Goal: Task Accomplishment & Management: Manage account settings

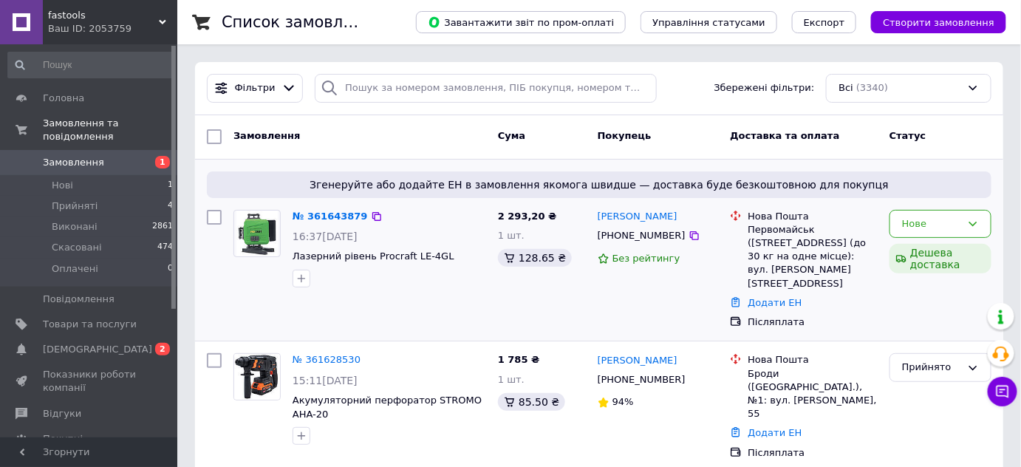
click at [974, 226] on icon at bounding box center [973, 224] width 12 height 12
click at [942, 251] on li "Прийнято" at bounding box center [940, 254] width 100 height 27
click at [128, 196] on li "Прийняті 4" at bounding box center [91, 206] width 182 height 21
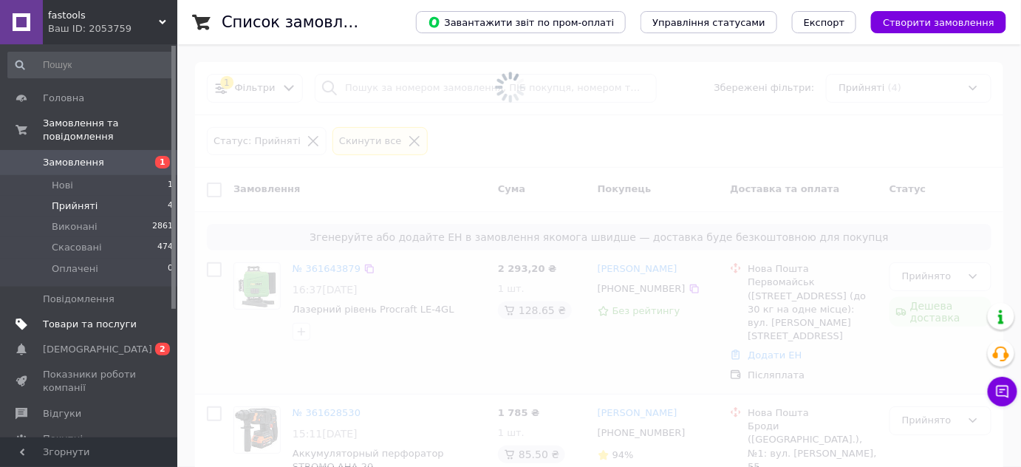
click at [126, 318] on span "Товари та послуги" at bounding box center [90, 324] width 94 height 13
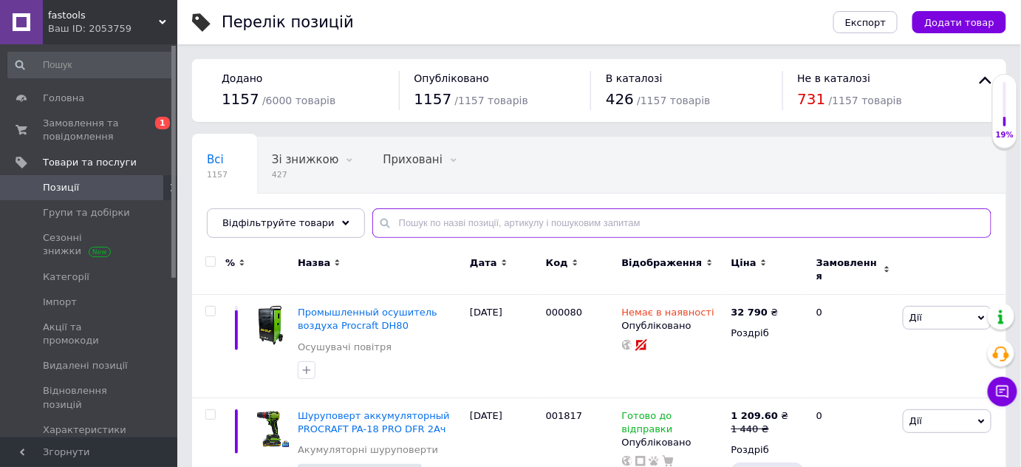
click at [483, 227] on input "text" at bounding box center [681, 223] width 619 height 30
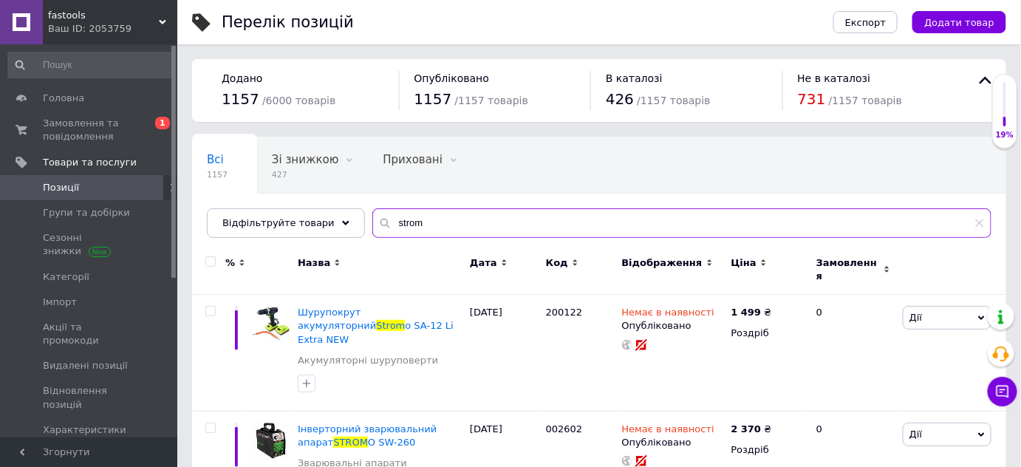
type input "strom"
click at [630, 258] on span "Відображення" at bounding box center [662, 262] width 80 height 13
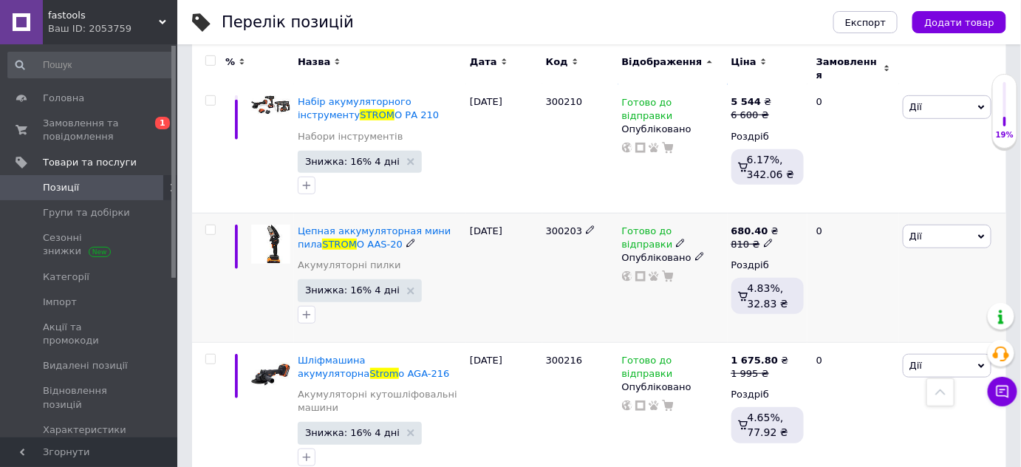
scroll to position [201, 0]
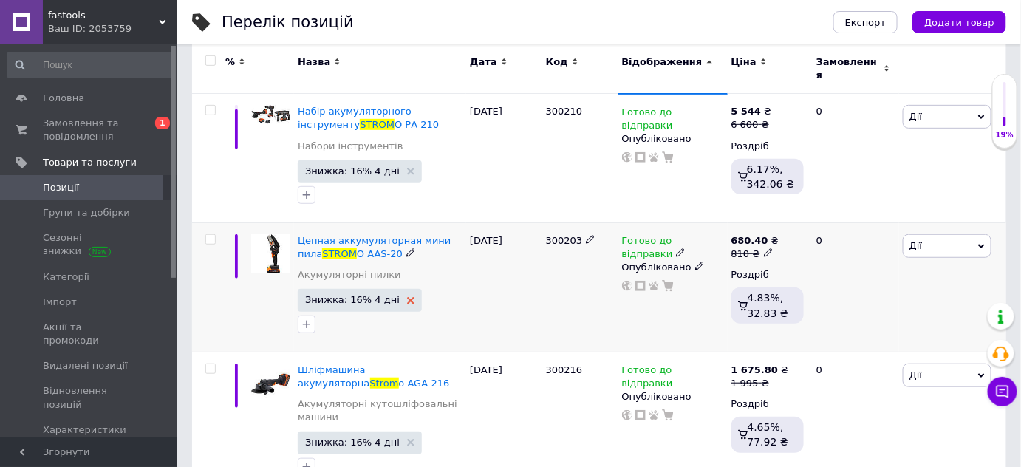
click at [407, 297] on icon at bounding box center [410, 300] width 7 height 7
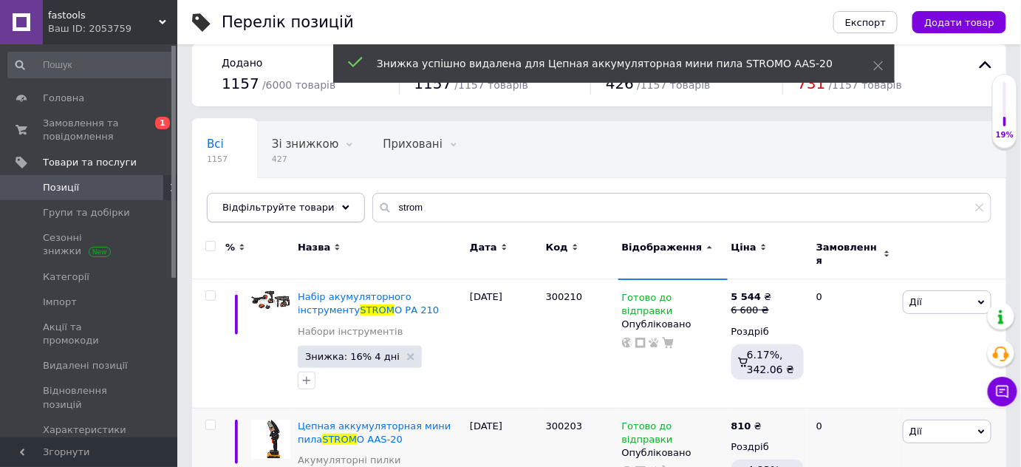
scroll to position [0, 0]
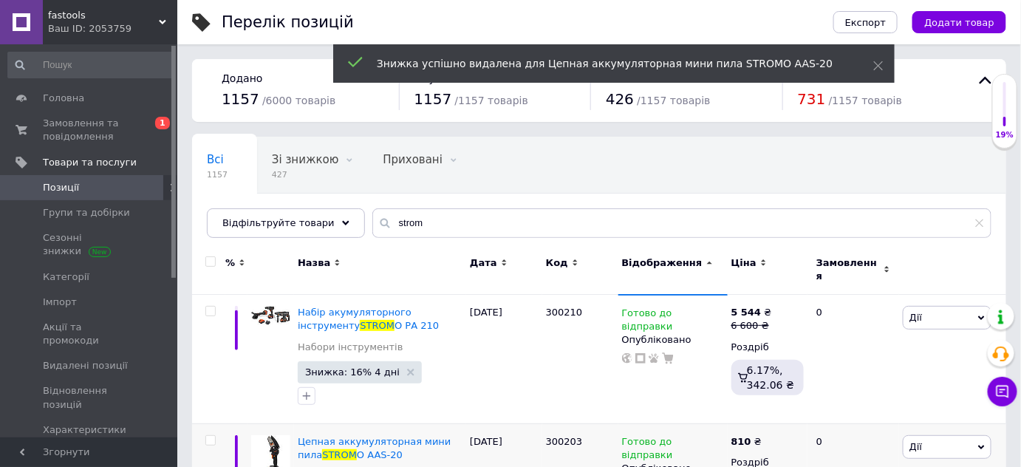
click at [210, 258] on input "checkbox" at bounding box center [210, 262] width 10 height 10
checkbox input "true"
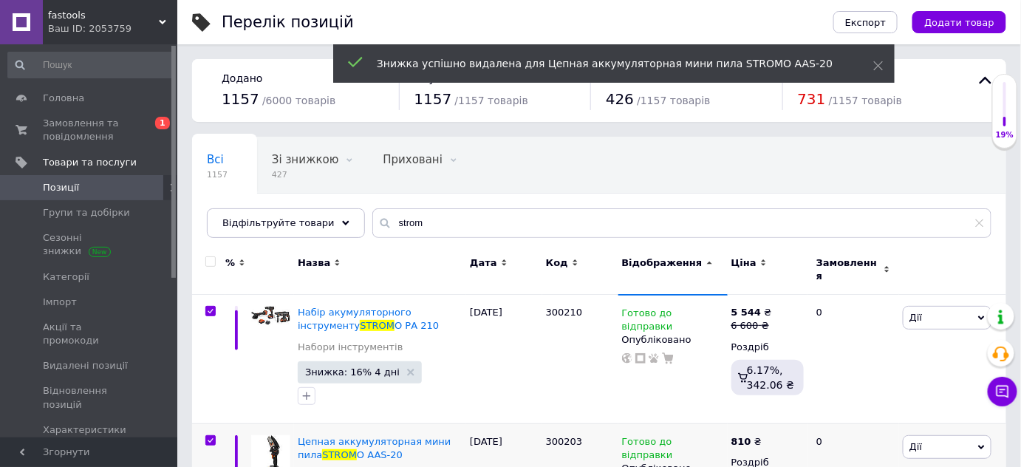
checkbox input "true"
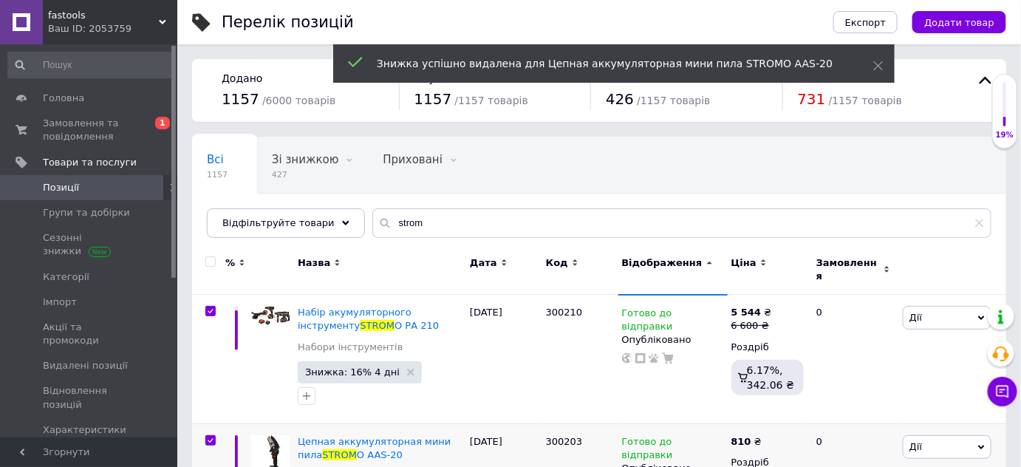
checkbox input "true"
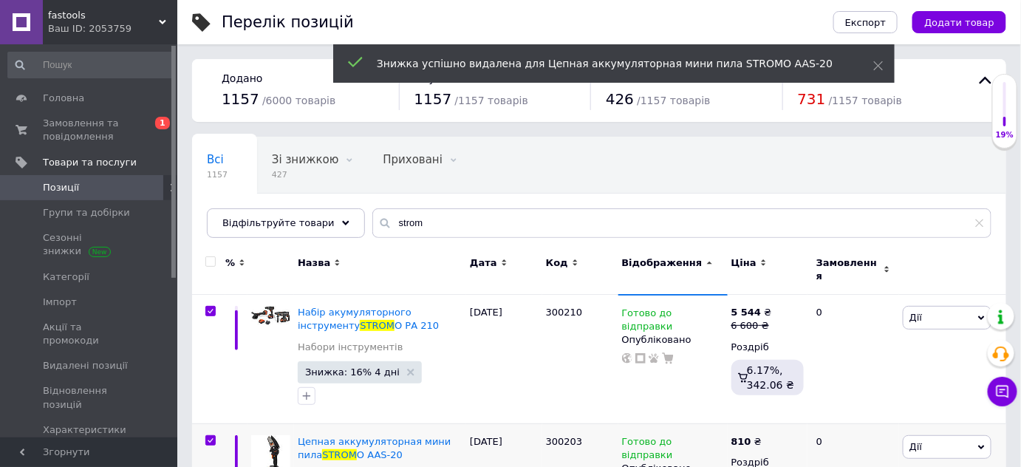
checkbox input "true"
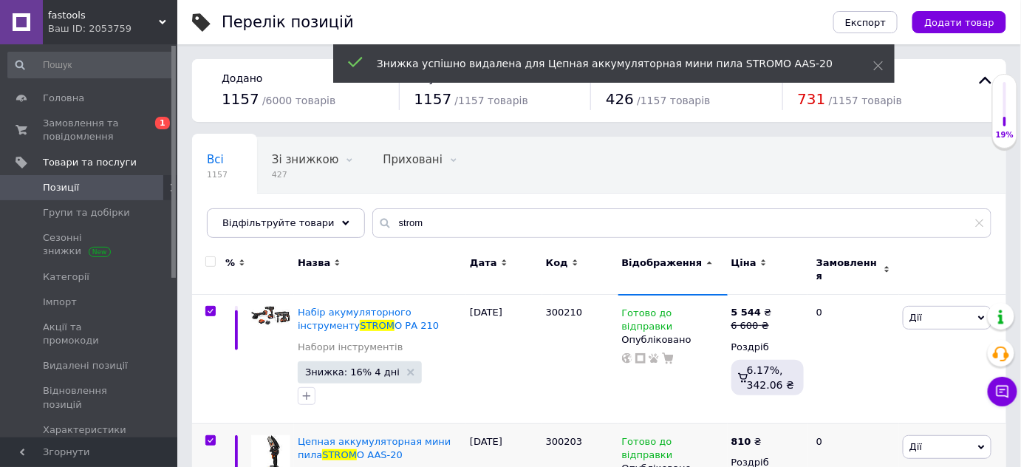
checkbox input "true"
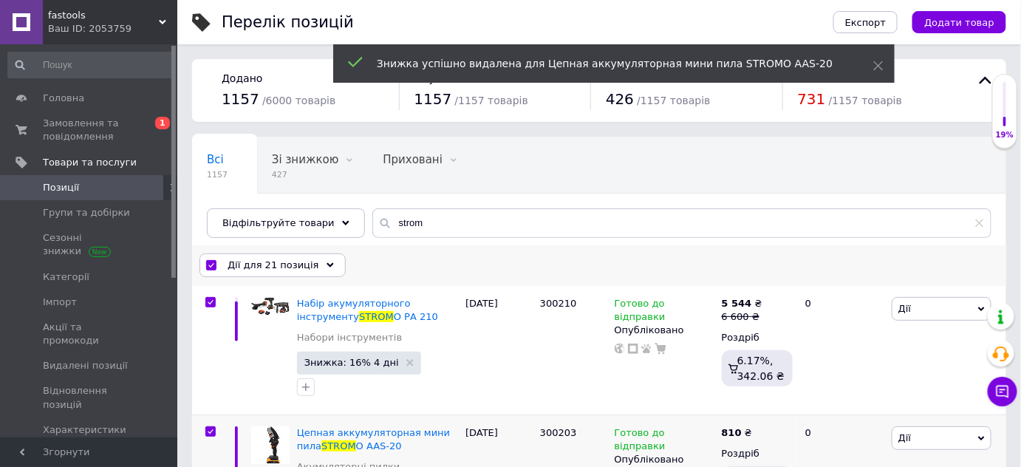
click at [236, 263] on span "Дії для 21 позиція" at bounding box center [273, 264] width 92 height 13
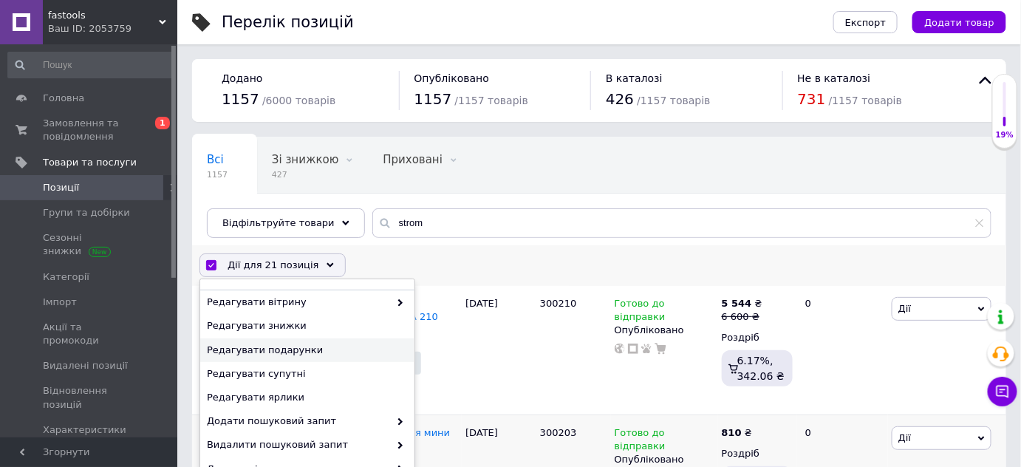
scroll to position [134, 0]
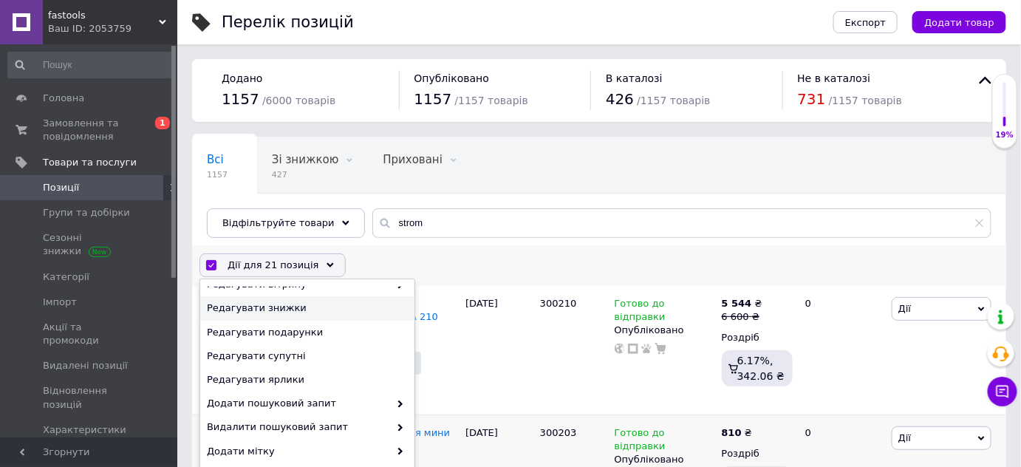
click at [279, 310] on span "Редагувати знижки" at bounding box center [305, 307] width 197 height 13
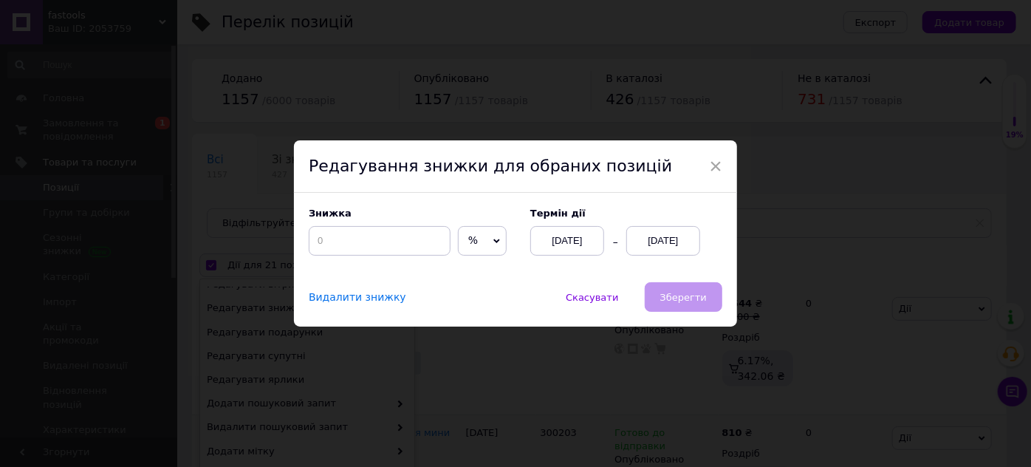
click at [365, 295] on span "Видалити знижку" at bounding box center [357, 297] width 97 height 13
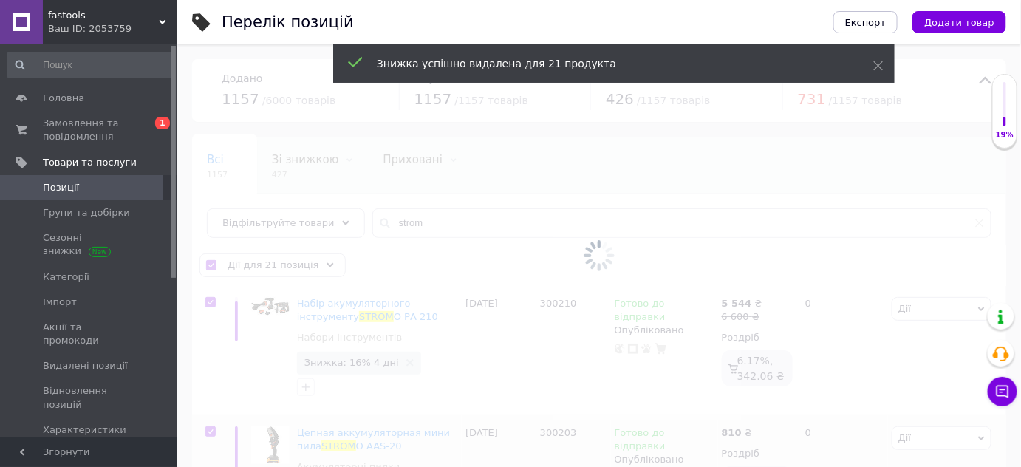
click at [365, 295] on div at bounding box center [598, 255] width 843 height 422
checkbox input "false"
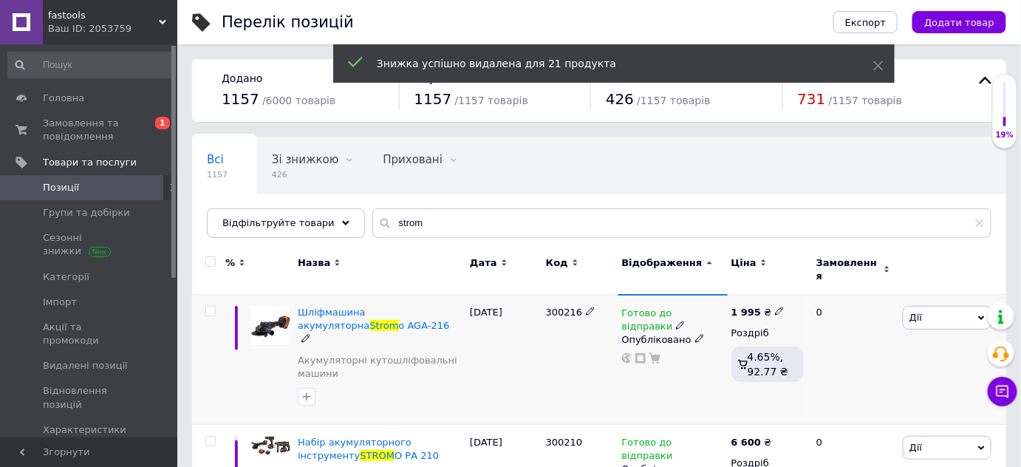
click at [210, 306] on input "checkbox" at bounding box center [210, 311] width 10 height 10
checkbox input "true"
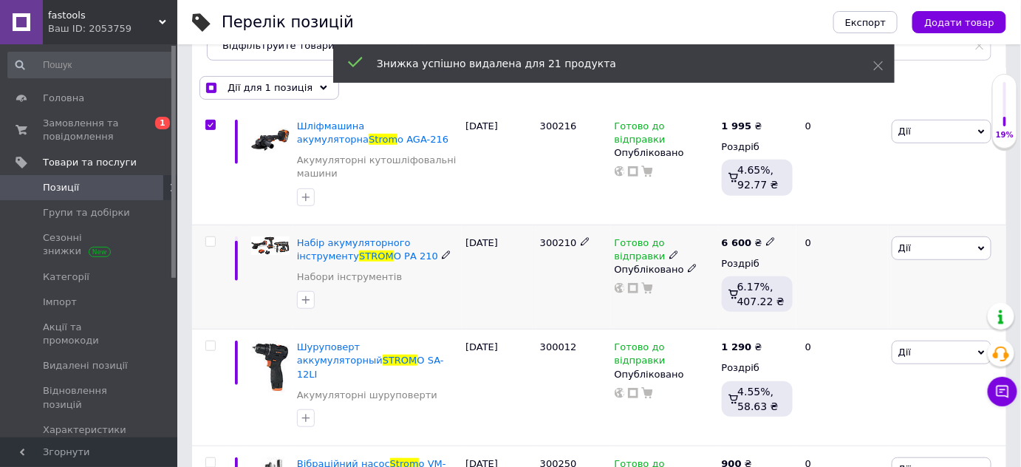
scroll to position [201, 0]
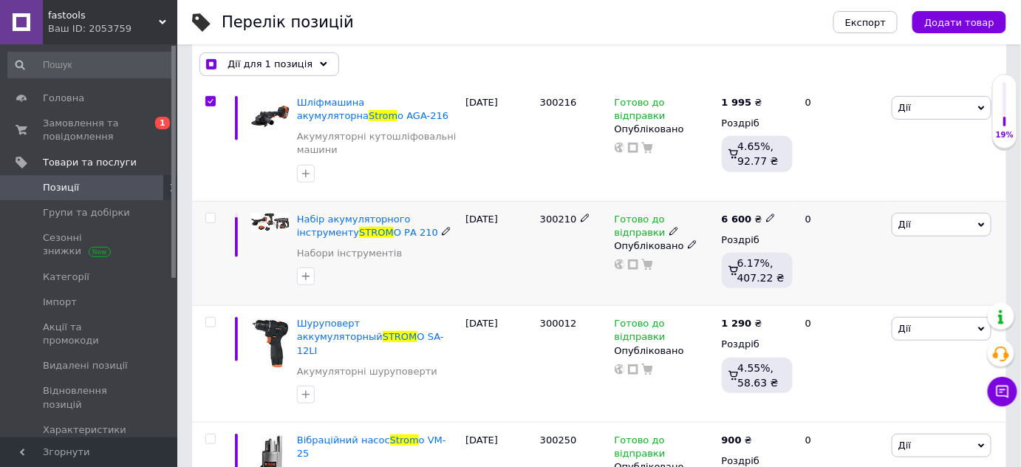
click at [205, 218] on div at bounding box center [211, 218] width 30 height 10
checkbox input "true"
click at [208, 218] on input "checkbox" at bounding box center [210, 218] width 10 height 10
checkbox input "true"
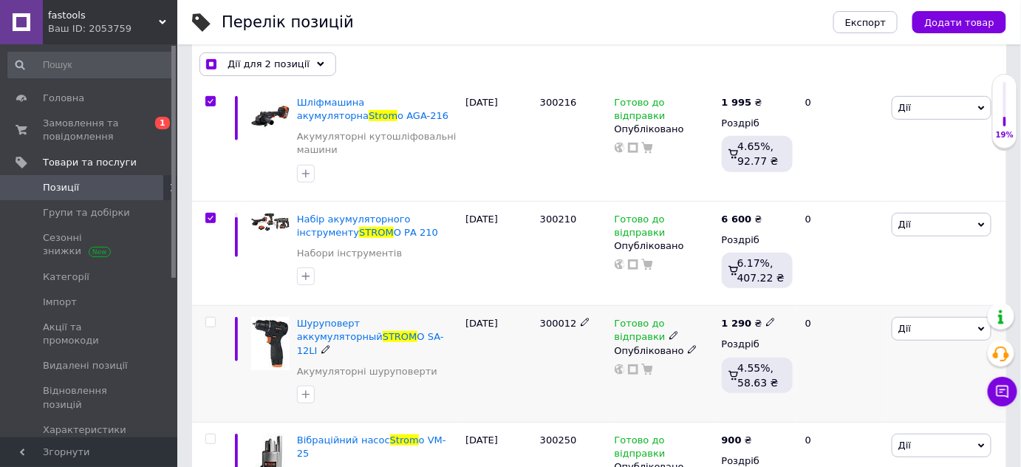
click at [208, 321] on input "checkbox" at bounding box center [210, 323] width 10 height 10
checkbox input "true"
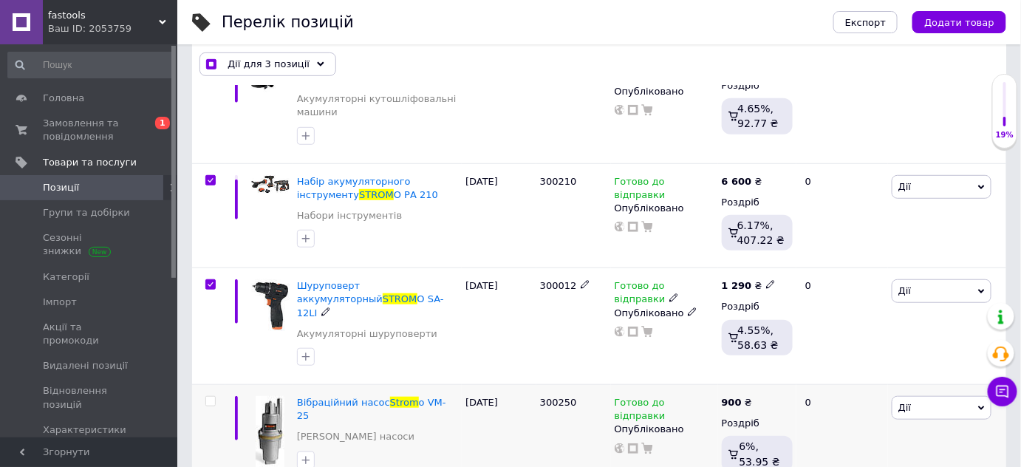
scroll to position [335, 0]
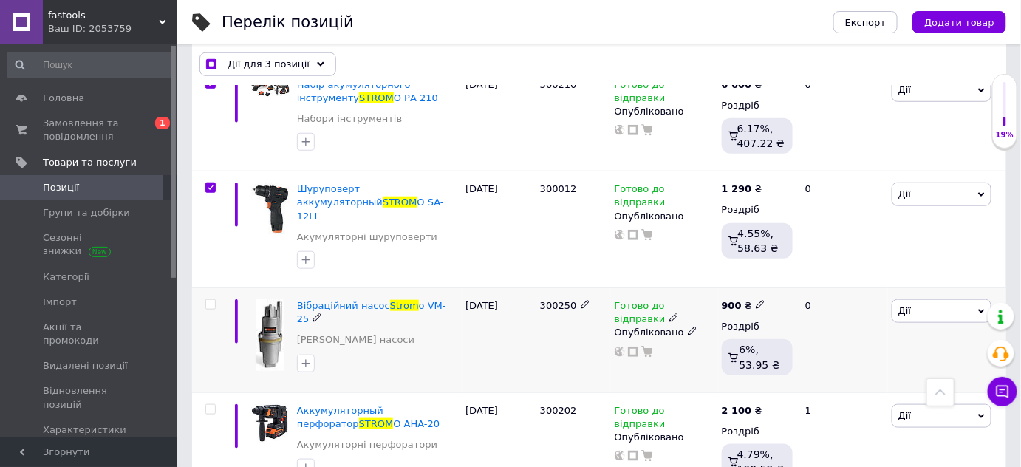
click at [207, 300] on input "checkbox" at bounding box center [210, 305] width 10 height 10
checkbox input "true"
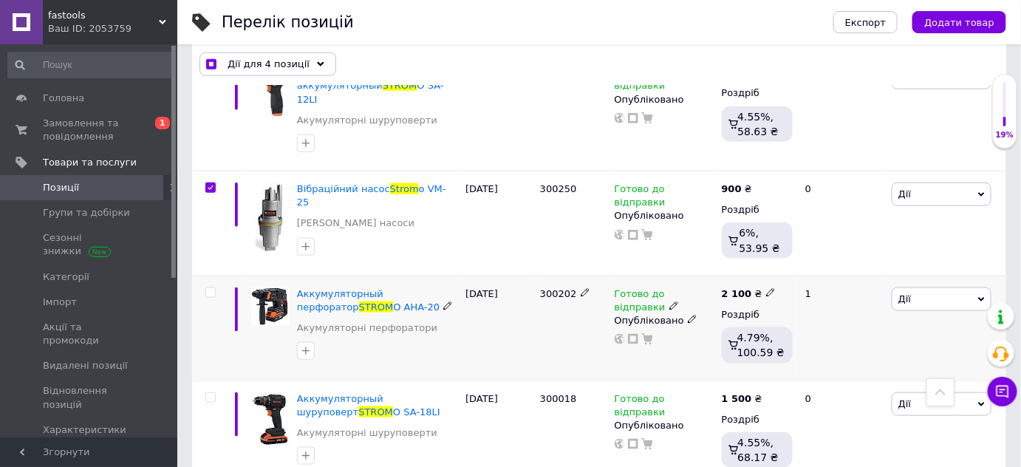
scroll to position [470, 0]
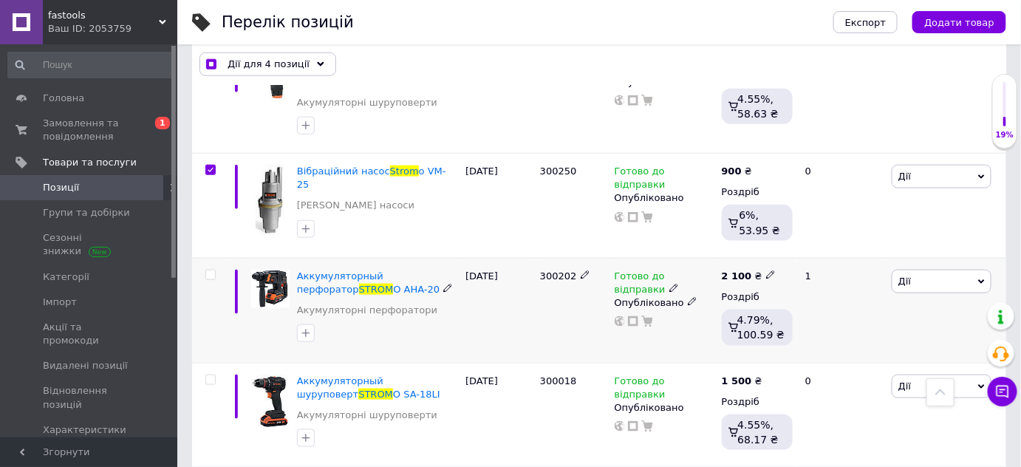
click at [209, 270] on input "checkbox" at bounding box center [210, 275] width 10 height 10
checkbox input "true"
click at [208, 375] on input "checkbox" at bounding box center [210, 380] width 10 height 10
checkbox input "true"
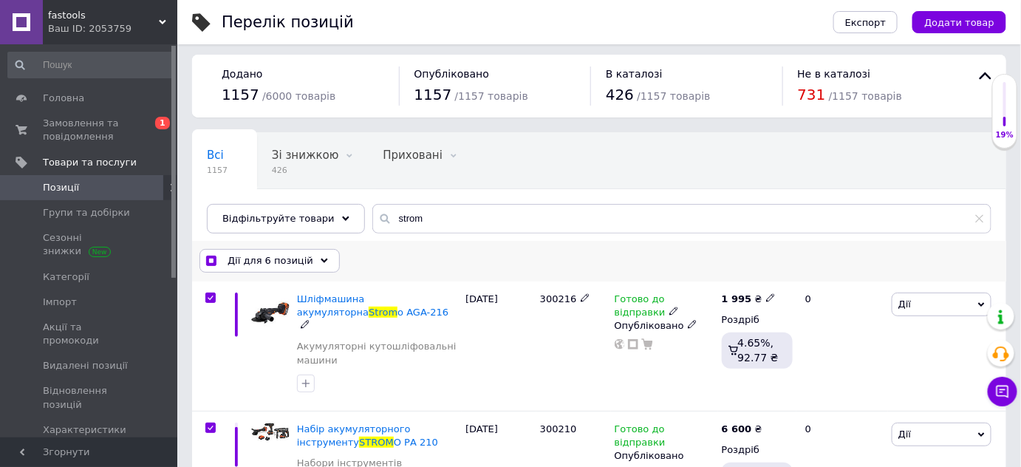
scroll to position [0, 0]
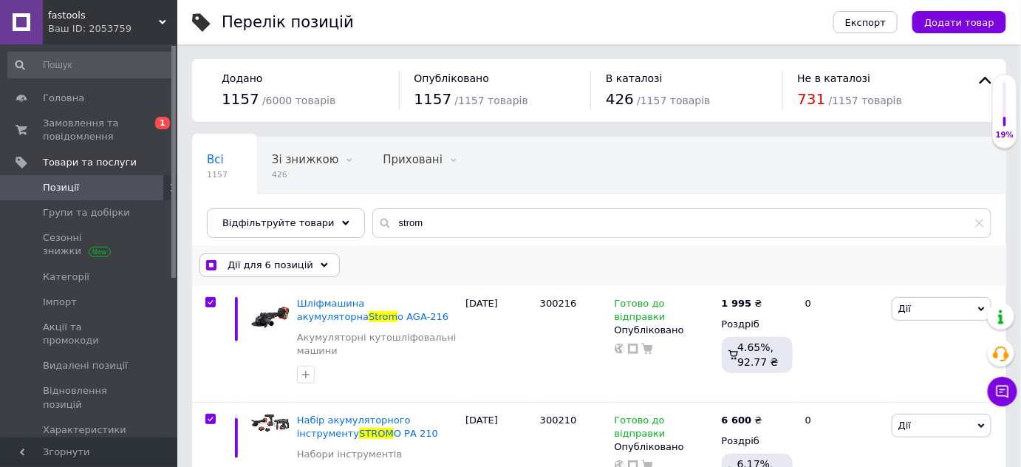
click at [313, 257] on div "Дії для 6 позицій" at bounding box center [269, 265] width 140 height 24
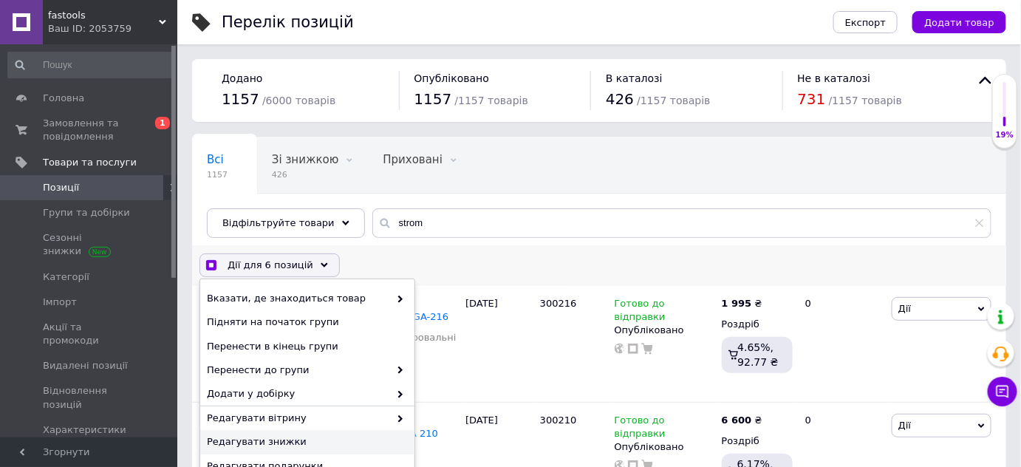
click at [294, 435] on span "Редагувати знижки" at bounding box center [305, 441] width 197 height 13
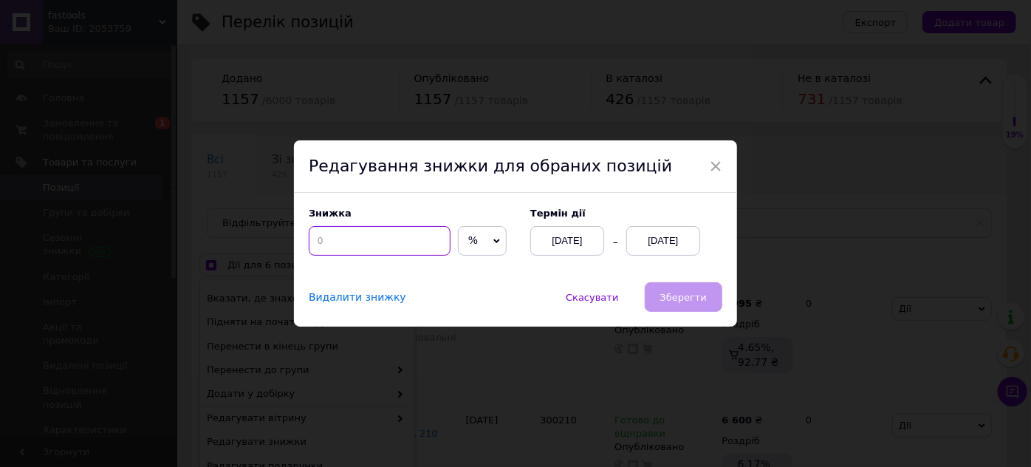
click at [394, 240] on input at bounding box center [380, 241] width 142 height 30
checkbox input "true"
type input "1"
checkbox input "true"
type input "15"
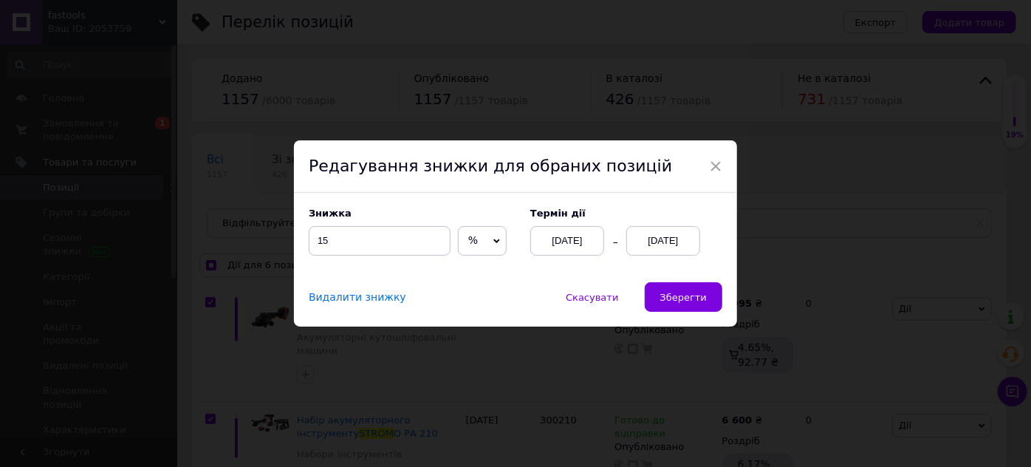
click at [671, 242] on div "[DATE]" at bounding box center [663, 241] width 74 height 30
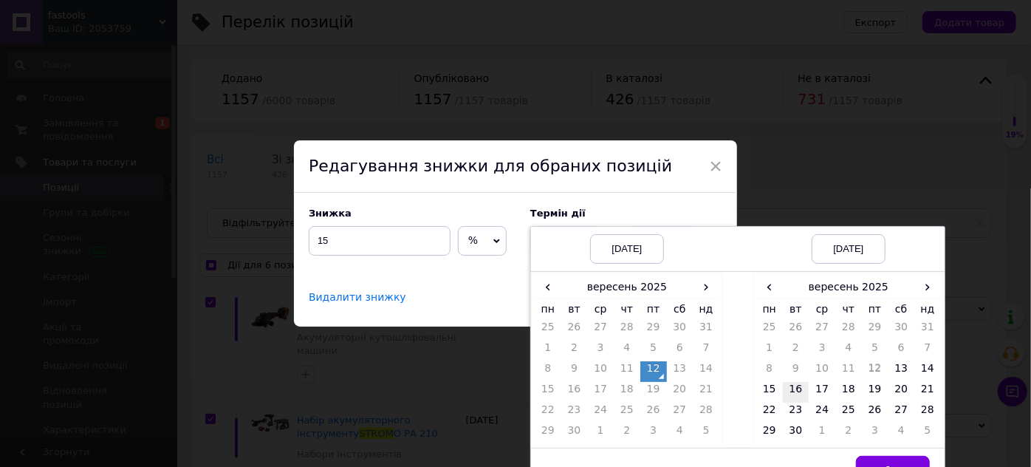
click at [795, 391] on td "16" at bounding box center [796, 392] width 27 height 21
click at [897, 460] on button "Вибрати" at bounding box center [893, 471] width 74 height 30
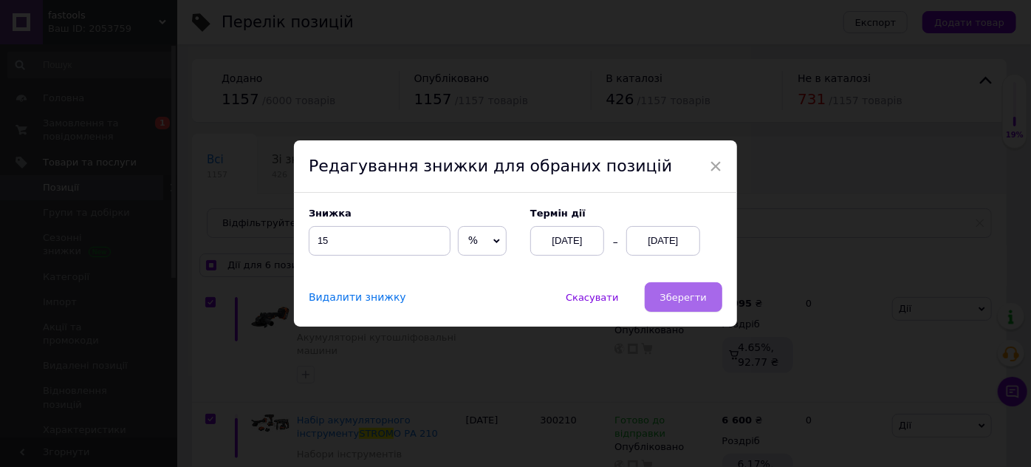
click at [692, 305] on button "Зберегти" at bounding box center [684, 297] width 78 height 30
checkbox input "true"
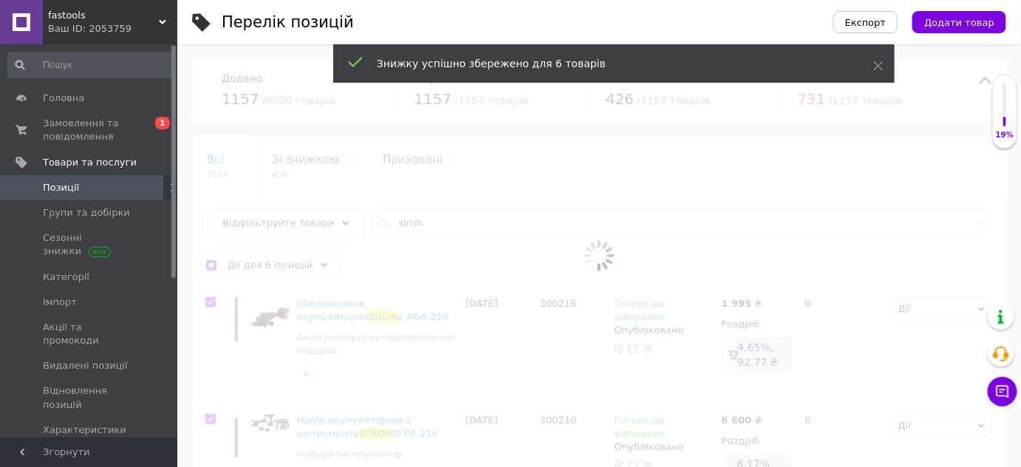
checkbox input "false"
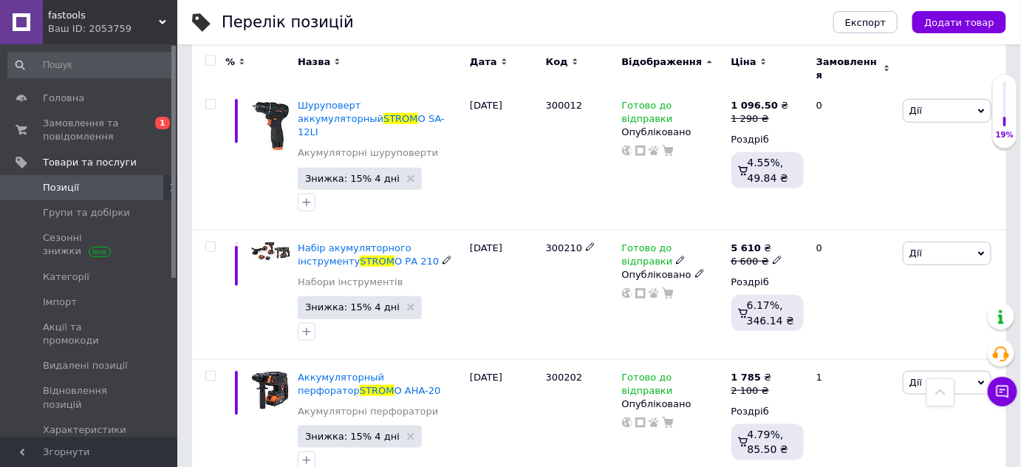
scroll to position [102, 0]
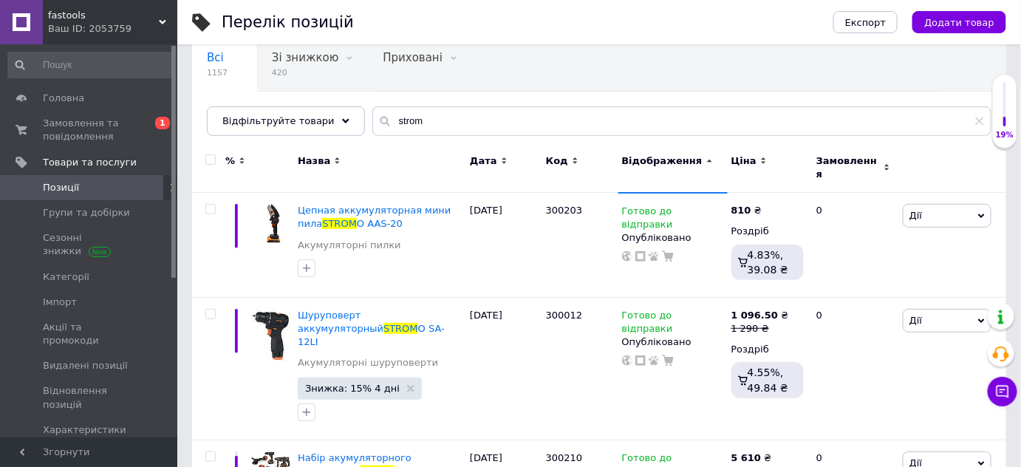
click at [100, 448] on span "[DEMOGRAPHIC_DATA]" at bounding box center [90, 454] width 94 height 13
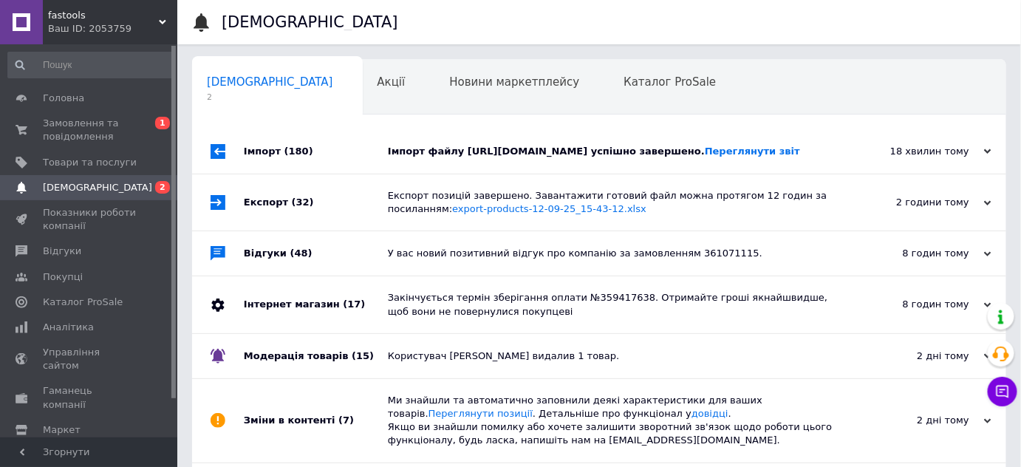
click at [748, 158] on div "Імпорт файлу [URL][DOMAIN_NAME] успішно завершено. Переглянути звіт" at bounding box center [616, 151] width 456 height 13
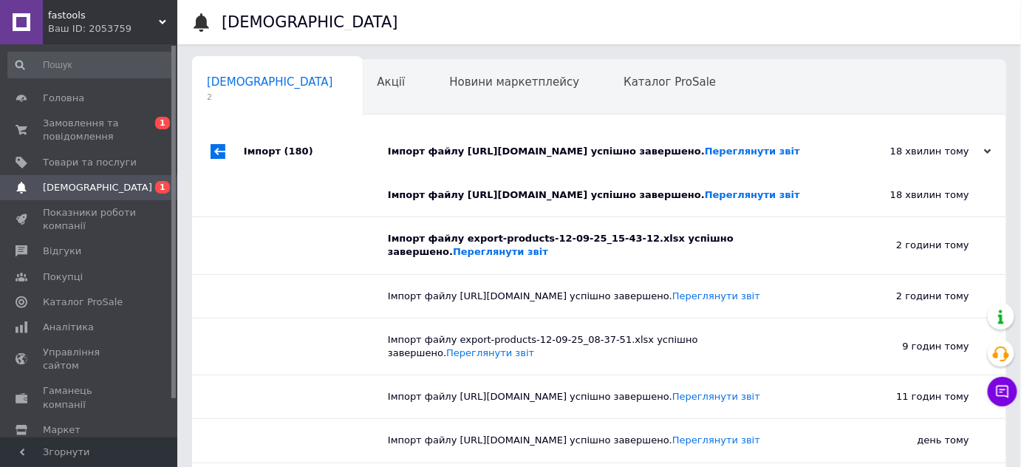
click at [748, 158] on div "Імпорт файлу [URL][DOMAIN_NAME] успішно завершено. Переглянути звіт" at bounding box center [616, 151] width 456 height 13
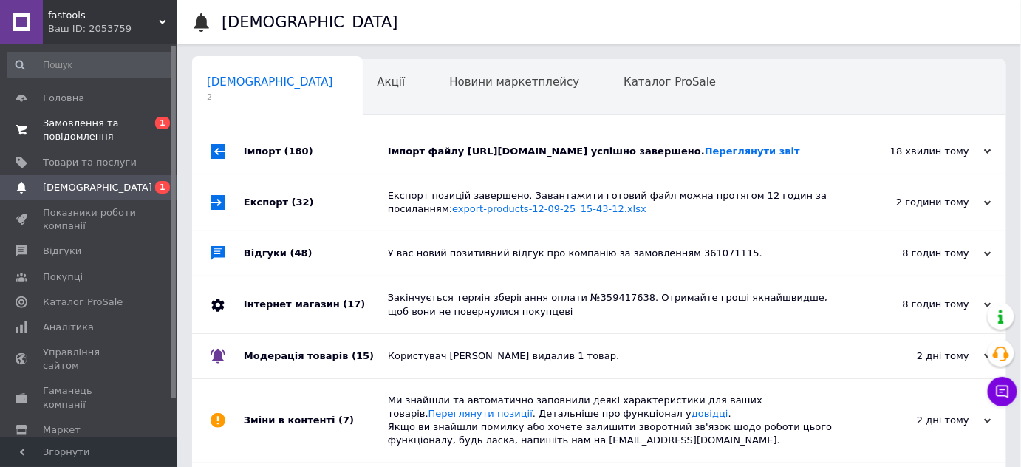
click at [139, 133] on span "0 1" at bounding box center [157, 130] width 41 height 27
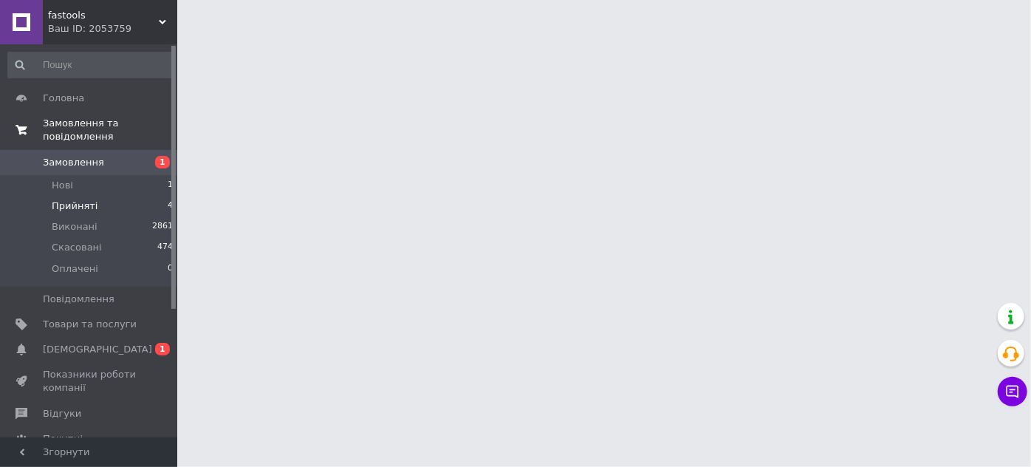
click at [151, 196] on li "Прийняті 4" at bounding box center [91, 206] width 182 height 21
click at [109, 343] on span "[DEMOGRAPHIC_DATA]" at bounding box center [90, 349] width 94 height 13
